Goal: Transaction & Acquisition: Purchase product/service

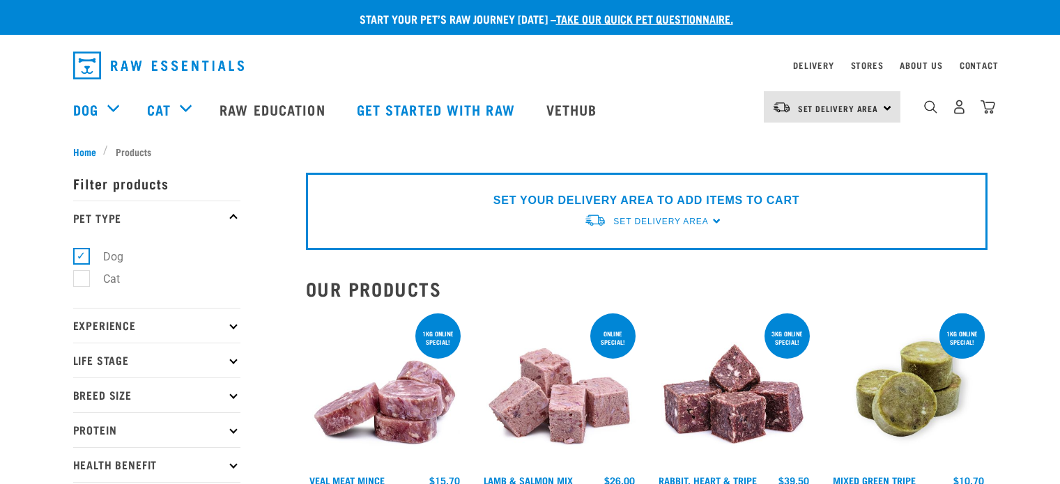
select select
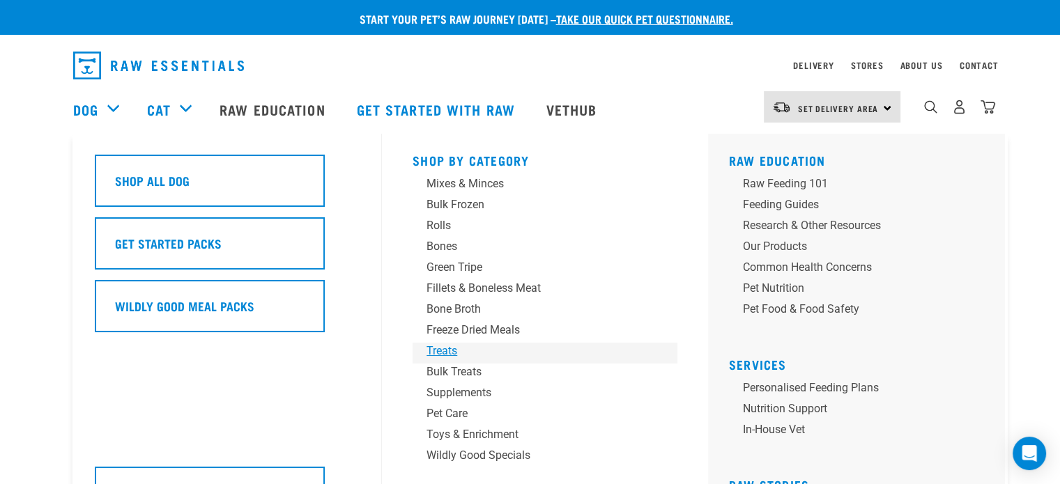
click at [442, 354] on div "Treats" at bounding box center [534, 351] width 217 height 17
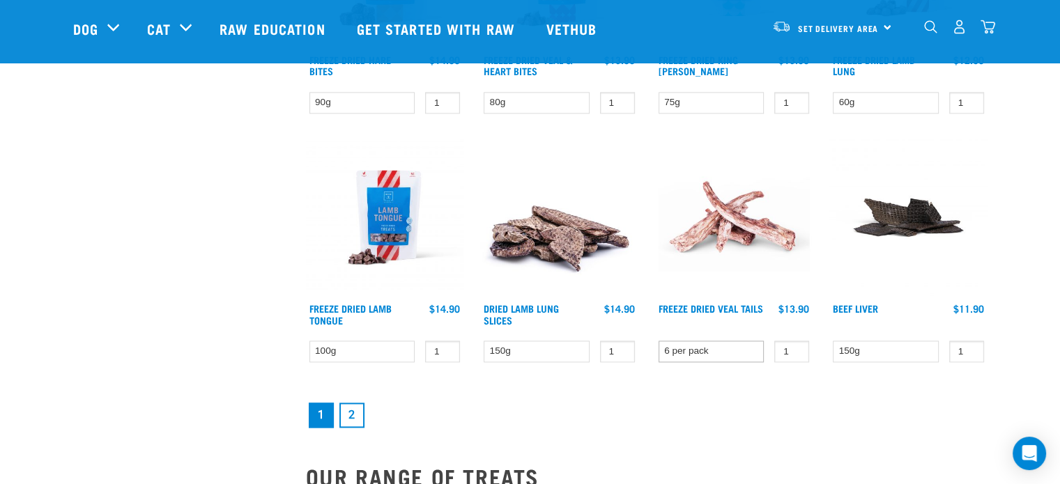
scroll to position [2091, 0]
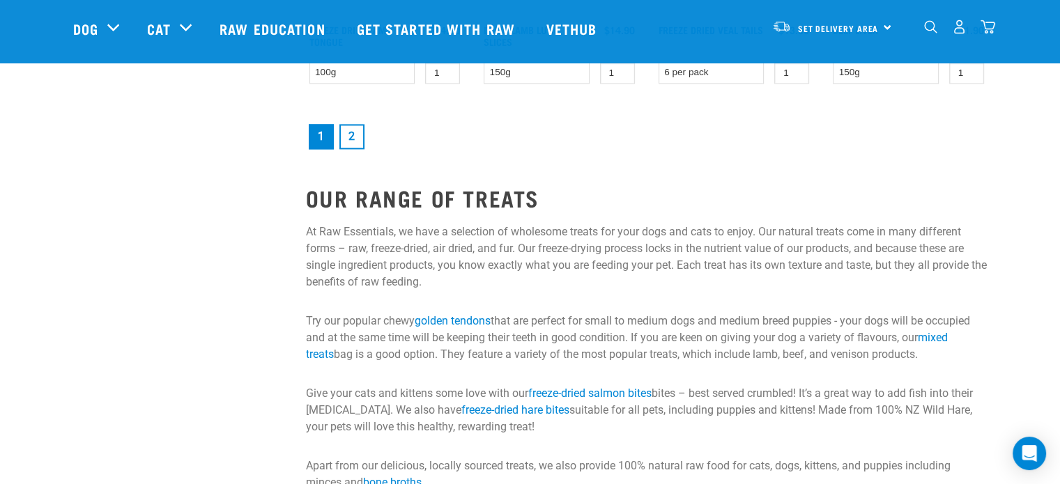
click at [357, 133] on link "2" at bounding box center [351, 136] width 25 height 25
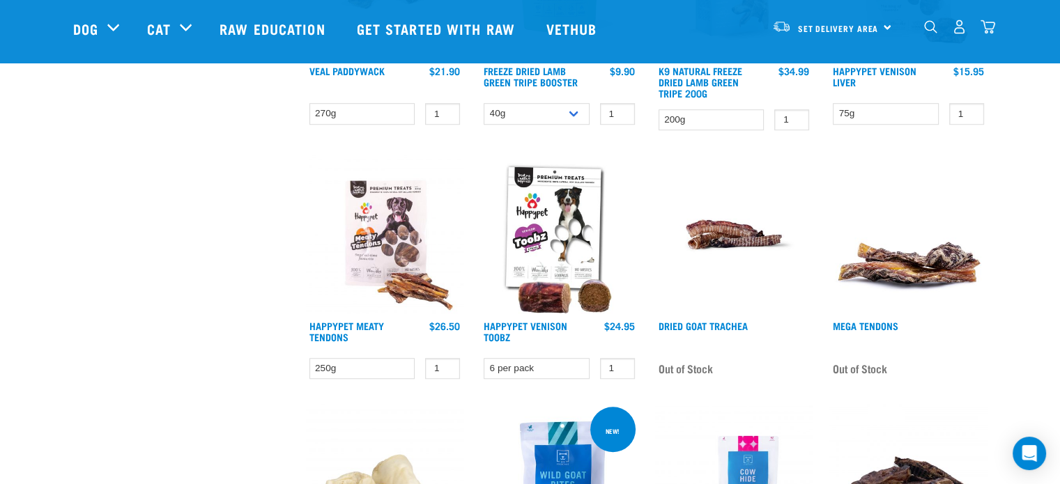
scroll to position [1045, 0]
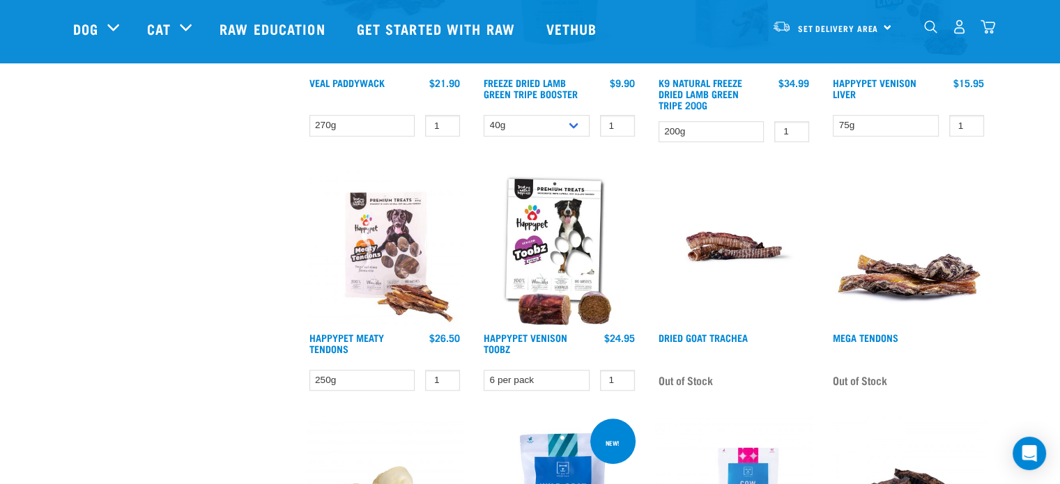
click at [556, 264] on img at bounding box center [559, 246] width 158 height 158
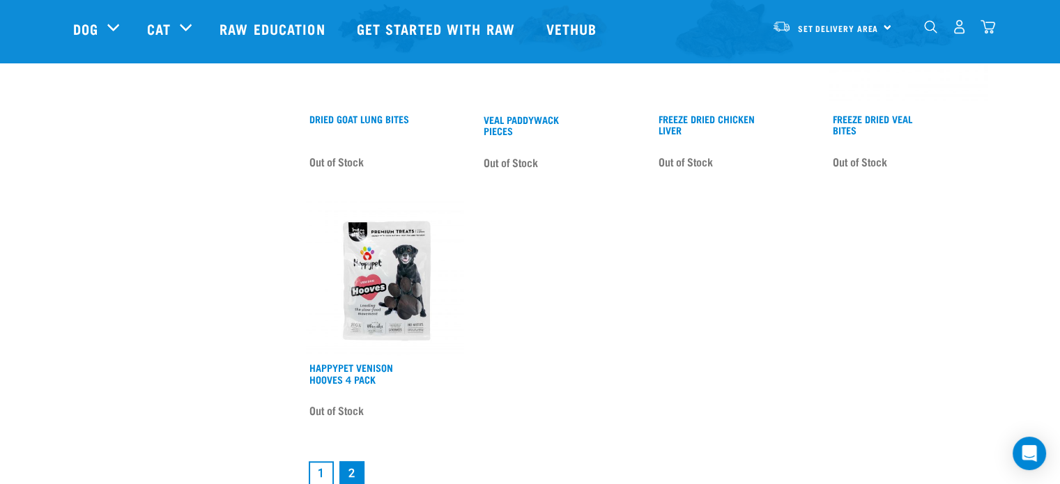
scroll to position [1914, 0]
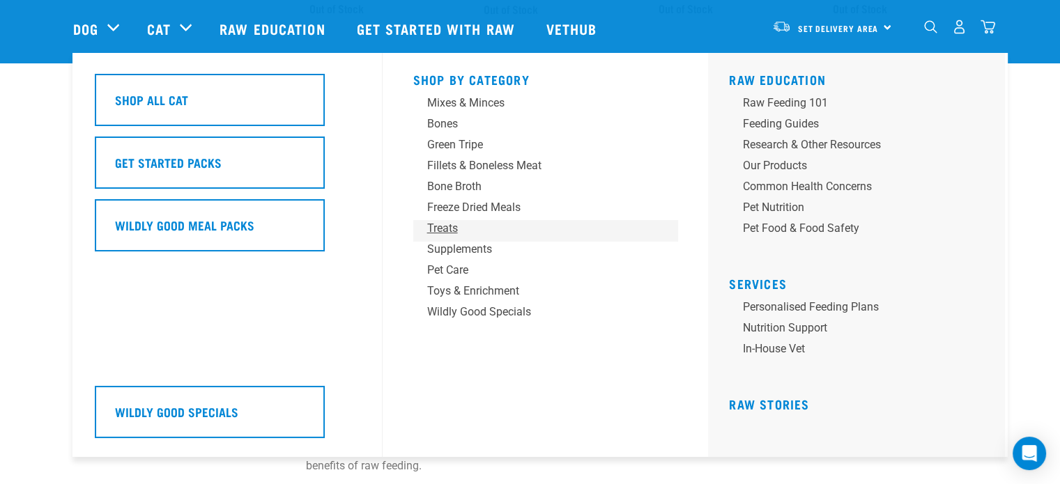
click at [463, 225] on div "Treats" at bounding box center [535, 228] width 217 height 17
